Goal: Find specific page/section: Find specific page/section

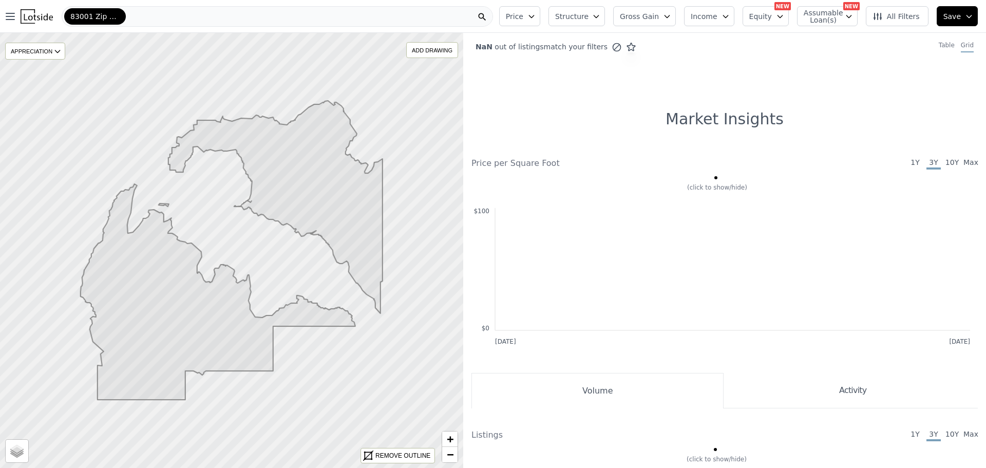
click at [119, 298] on icon at bounding box center [232, 250] width 302 height 299
click at [113, 273] on icon at bounding box center [232, 250] width 302 height 299
click at [119, 267] on icon at bounding box center [232, 250] width 302 height 299
click at [155, 315] on icon at bounding box center [232, 250] width 302 height 299
click at [221, 369] on icon at bounding box center [232, 250] width 302 height 299
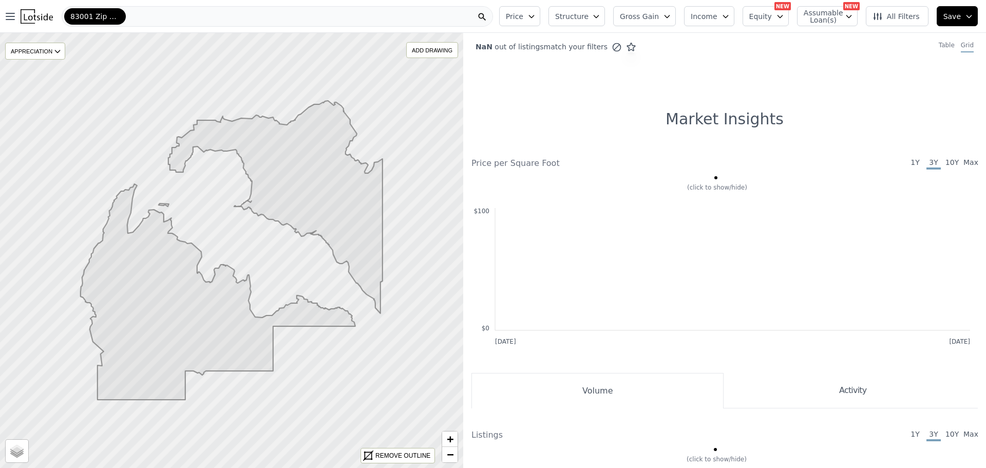
click at [227, 348] on icon at bounding box center [232, 250] width 302 height 299
click at [112, 15] on span "83001 Zip Code" at bounding box center [94, 16] width 49 height 10
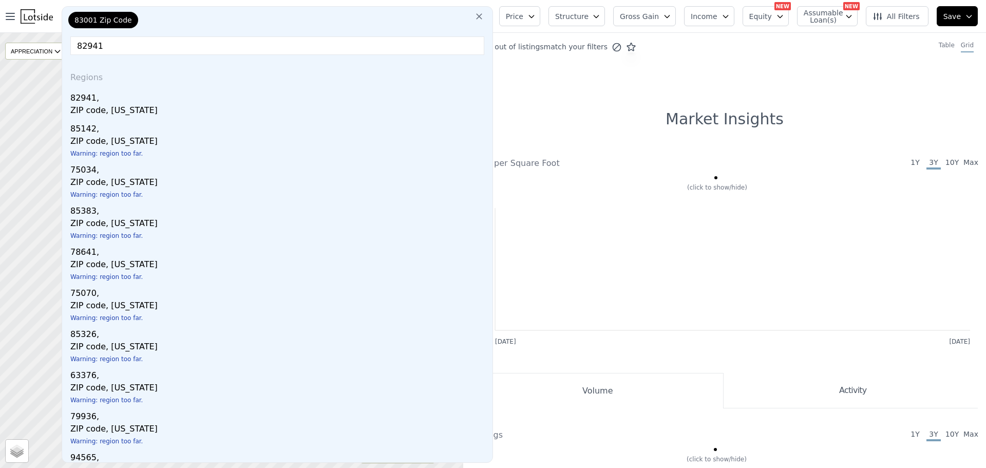
drag, startPoint x: 153, startPoint y: 40, endPoint x: 58, endPoint y: 32, distance: 95.4
click at [61, 32] on nav "Open main menu 83001 Zip Code 83001 Zip Code 82941 Regions 82941, ZIP code, [US…" at bounding box center [247, 16] width 495 height 33
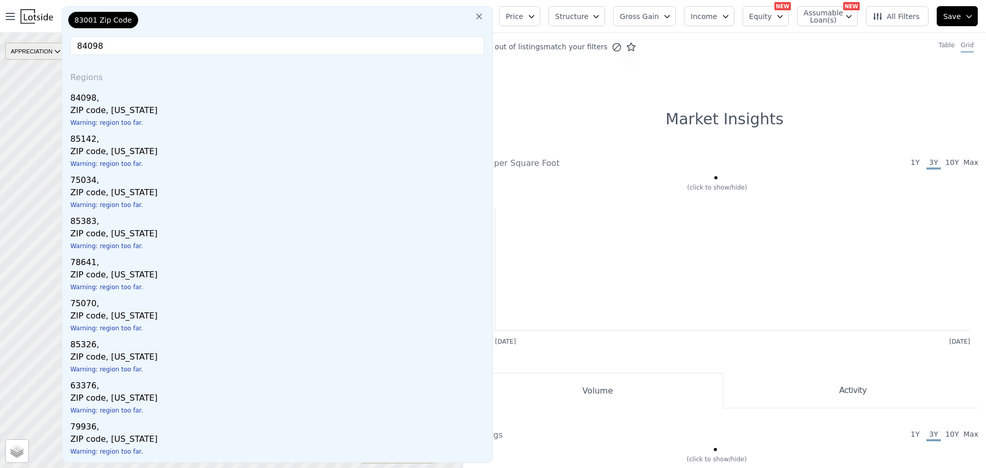
drag, startPoint x: 121, startPoint y: 46, endPoint x: 39, endPoint y: 44, distance: 82.2
click at [39, 44] on div "Open main menu 83001 Zip Code 83001 Zip Code 84098 Regions 84098, ZIP code, [US…" at bounding box center [493, 234] width 986 height 468
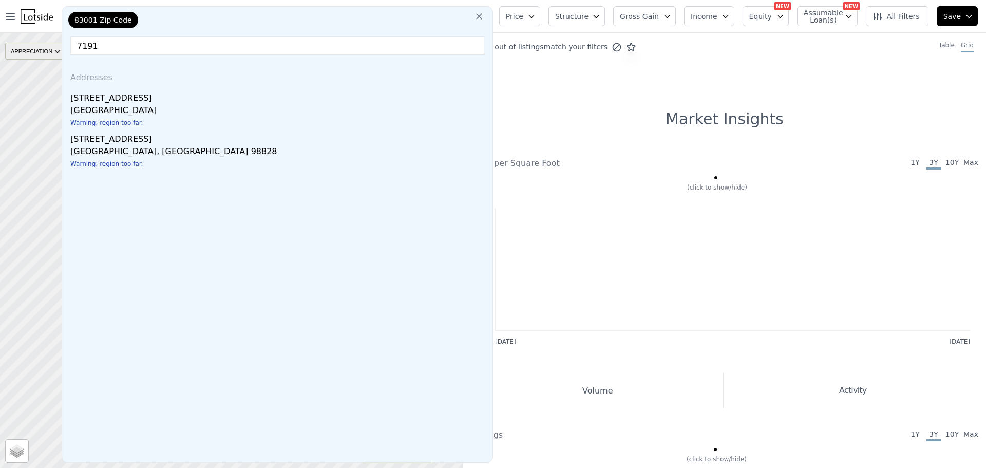
type input "71913"
